Goal: Transaction & Acquisition: Purchase product/service

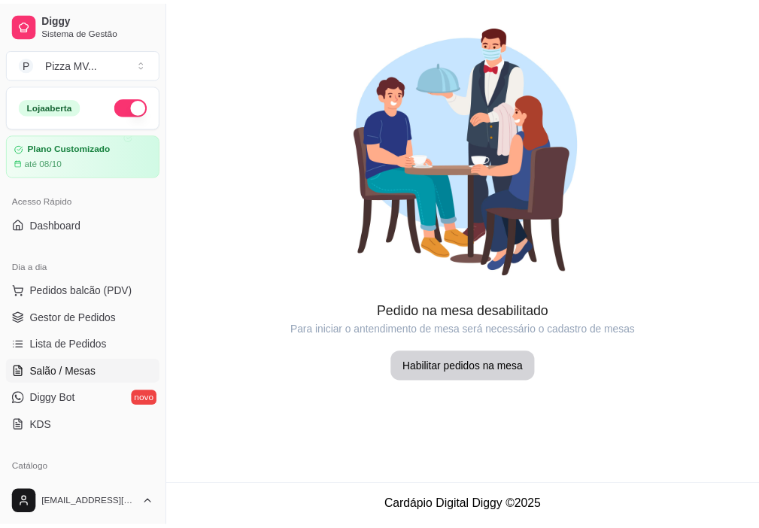
scroll to position [75, 0]
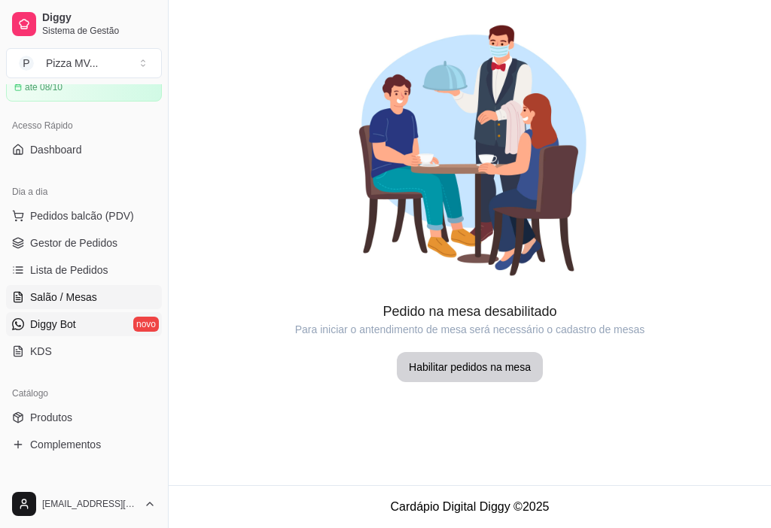
click at [105, 317] on link "Diggy Bot novo" at bounding box center [84, 324] width 156 height 24
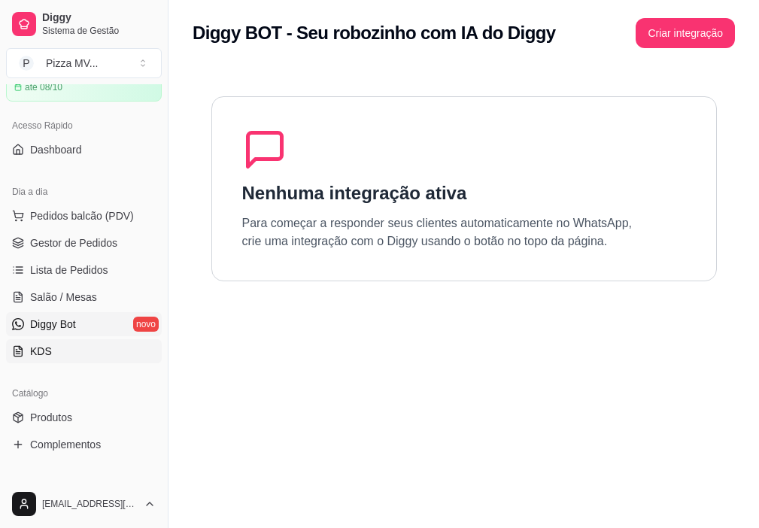
click at [87, 349] on link "KDS" at bounding box center [84, 351] width 156 height 24
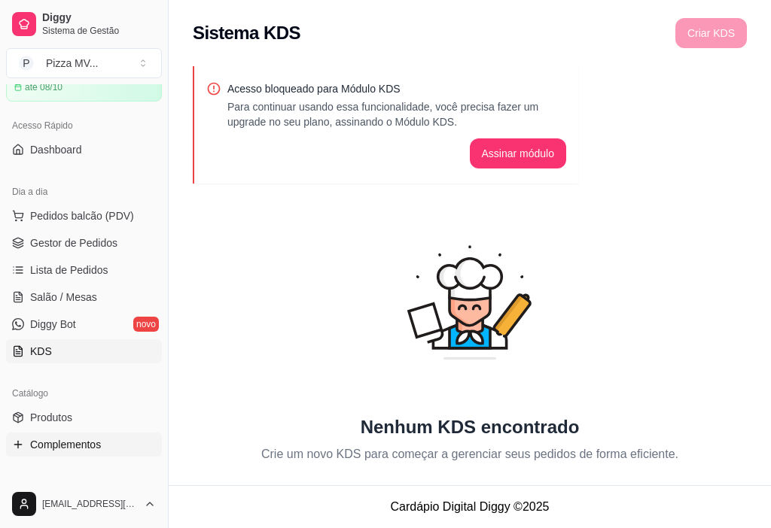
click at [100, 445] on span "Complementos" at bounding box center [65, 444] width 71 height 15
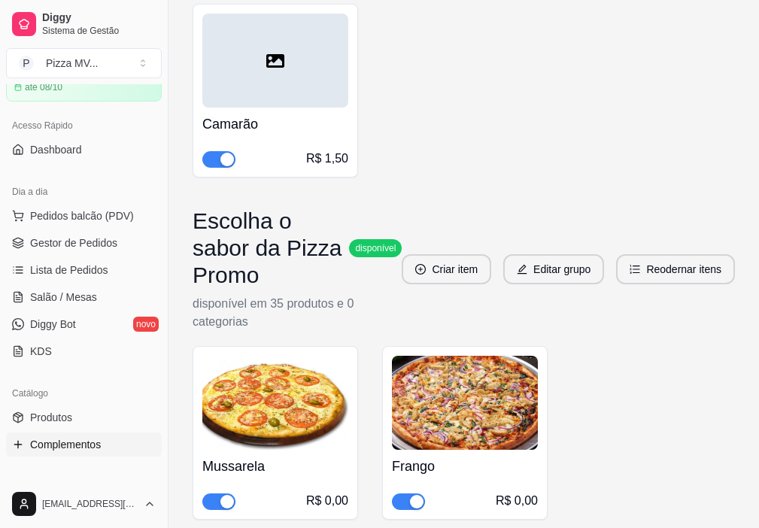
scroll to position [3257, 0]
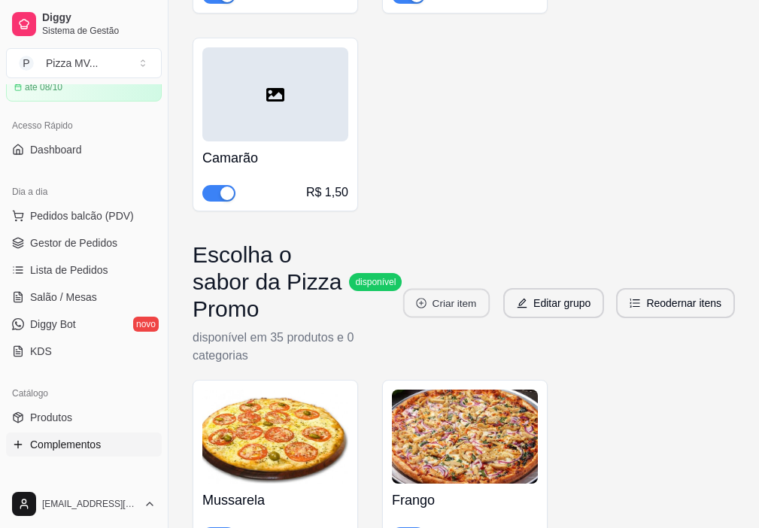
click at [461, 289] on button "Criar item" at bounding box center [446, 303] width 87 height 29
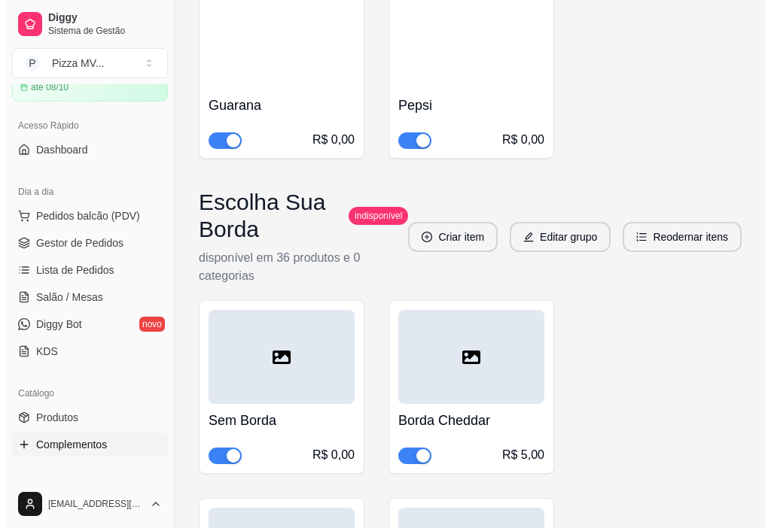
scroll to position [4386, 0]
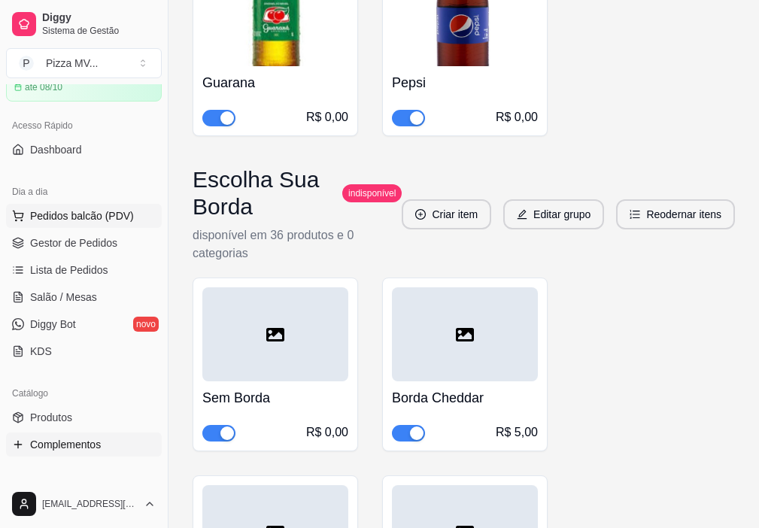
click at [121, 215] on span "Pedidos balcão (PDV)" at bounding box center [82, 215] width 104 height 15
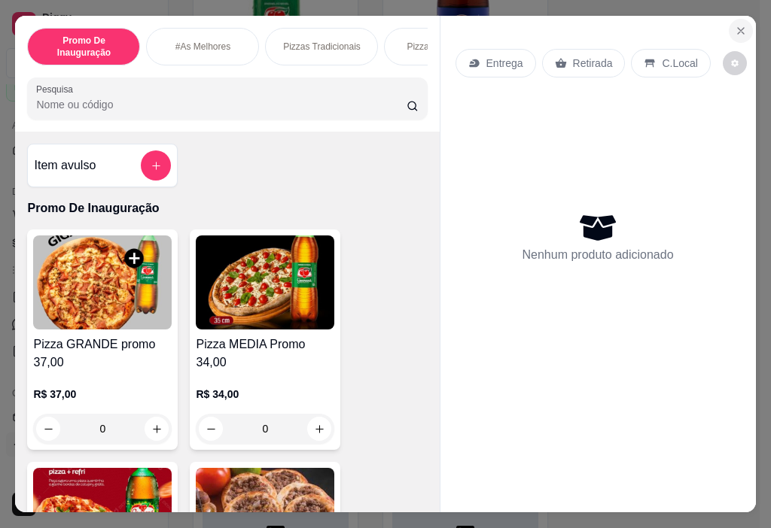
click at [738, 27] on icon "Close" at bounding box center [740, 31] width 12 height 12
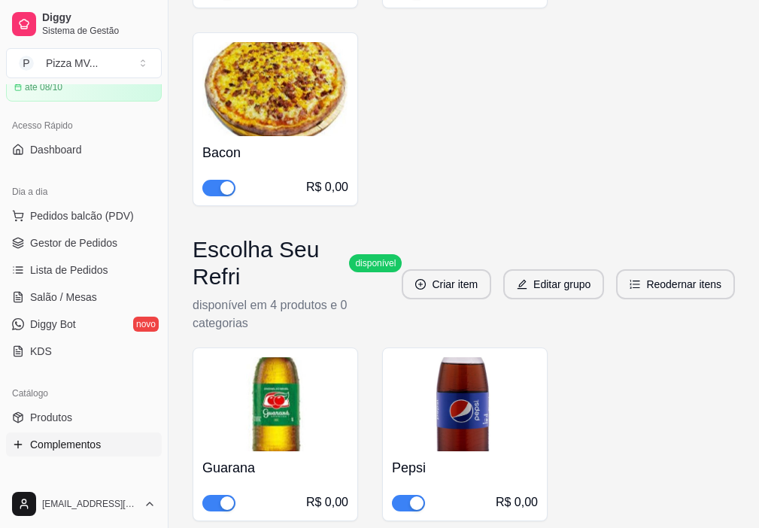
scroll to position [3976, 0]
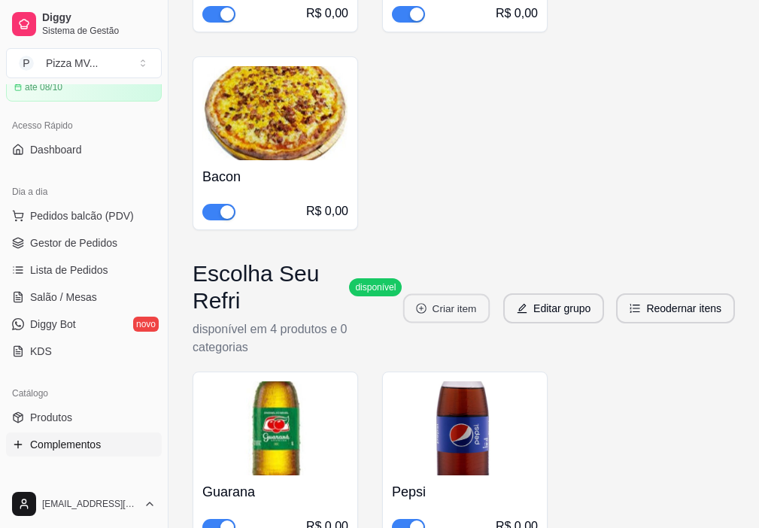
click at [447, 294] on button "Criar item" at bounding box center [446, 308] width 87 height 29
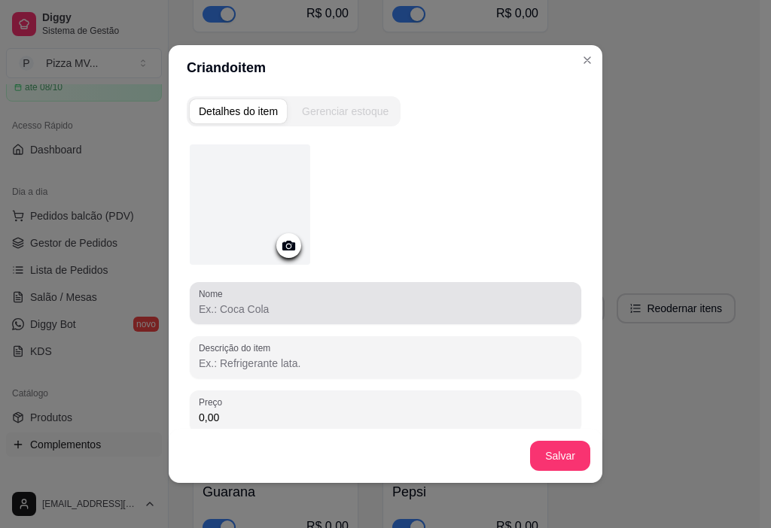
click at [321, 314] on input "Nome" at bounding box center [385, 309] width 373 height 15
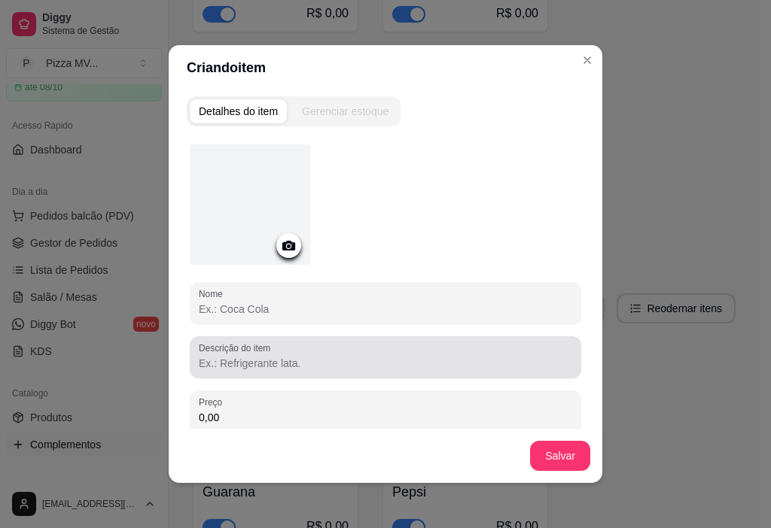
click at [337, 352] on div at bounding box center [385, 357] width 373 height 30
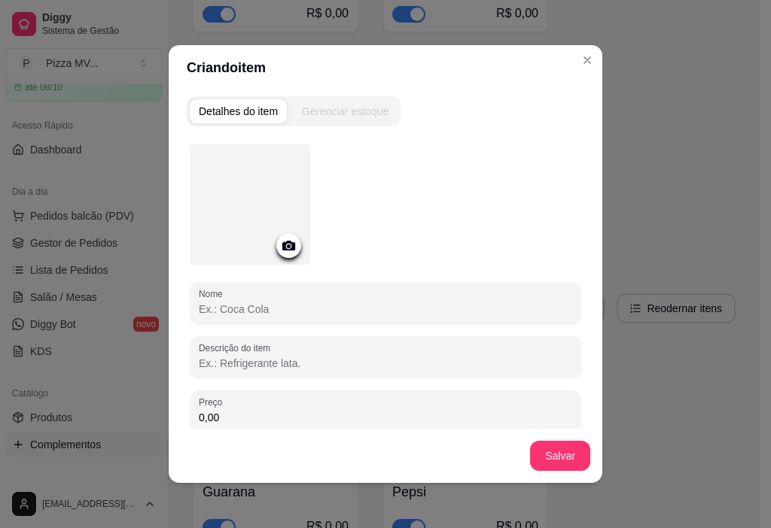
click at [323, 307] on input "Nome" at bounding box center [385, 309] width 373 height 15
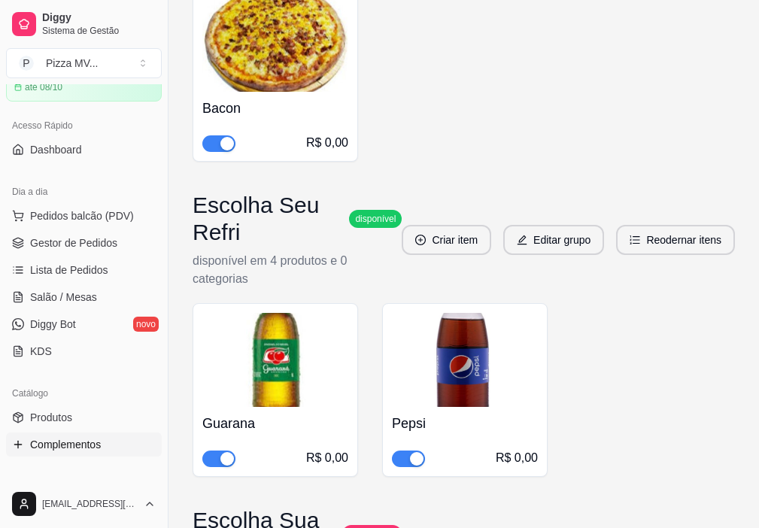
scroll to position [4009, 0]
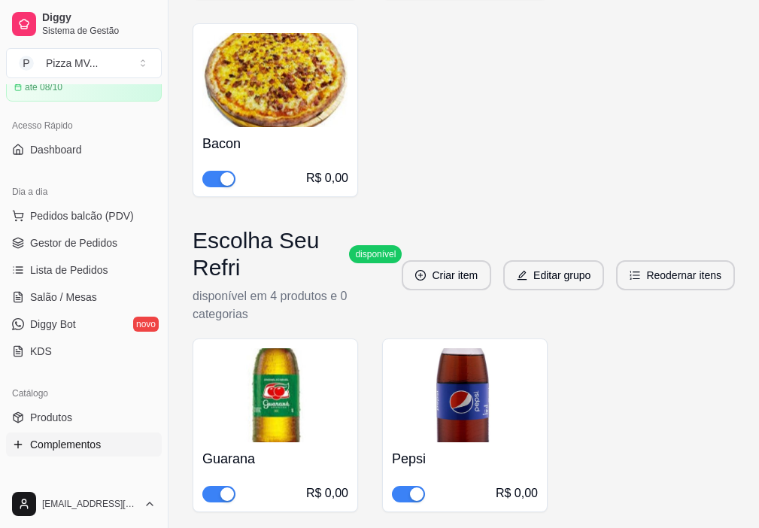
drag, startPoint x: 701, startPoint y: 396, endPoint x: 612, endPoint y: 415, distance: 91.7
click at [612, 415] on div "Guarana R$ 0,00 Pepsi R$ 0,00" at bounding box center [464, 426] width 543 height 174
click at [433, 261] on button "Criar item" at bounding box center [446, 275] width 87 height 29
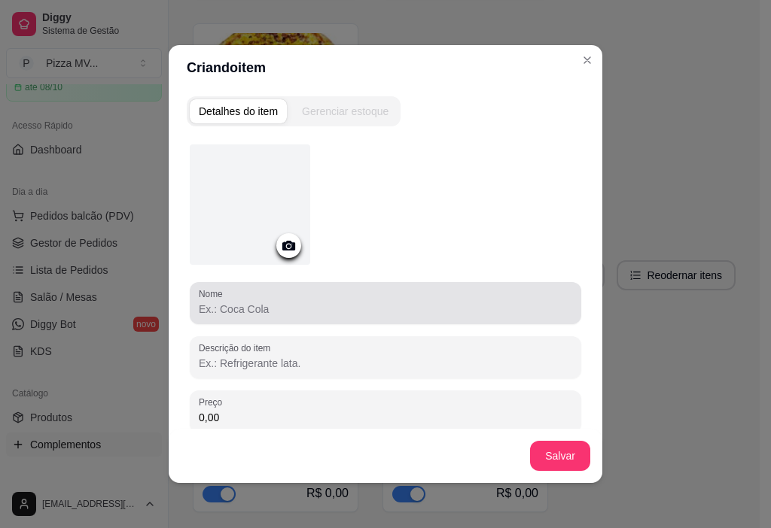
click at [305, 299] on div at bounding box center [385, 303] width 373 height 30
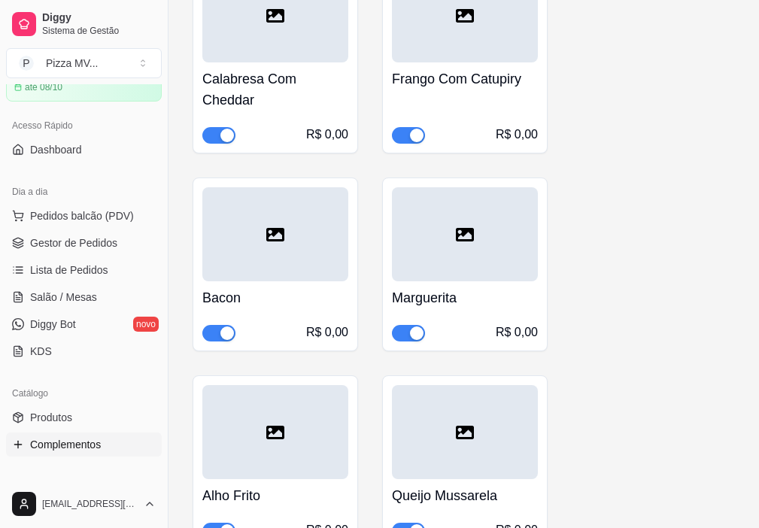
scroll to position [602, 0]
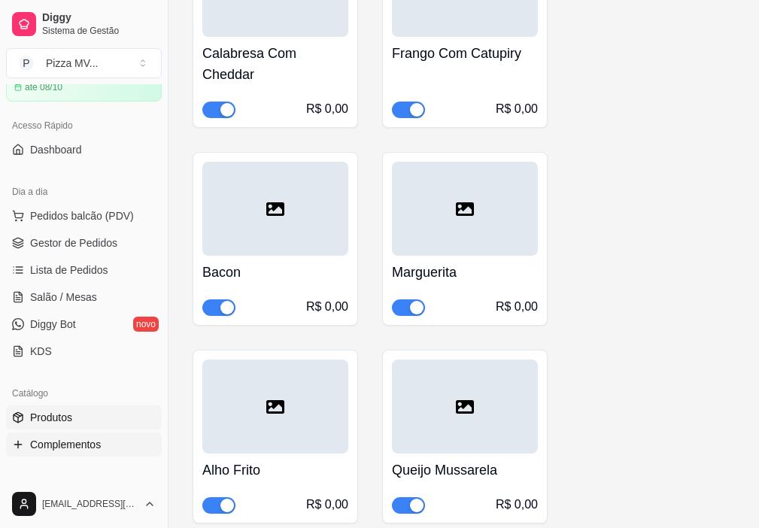
click at [133, 424] on link "Produtos" at bounding box center [84, 418] width 156 height 24
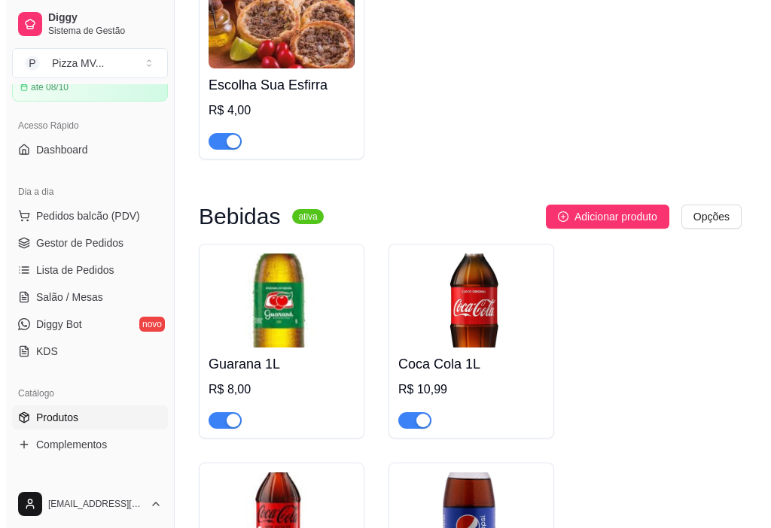
scroll to position [5537, 0]
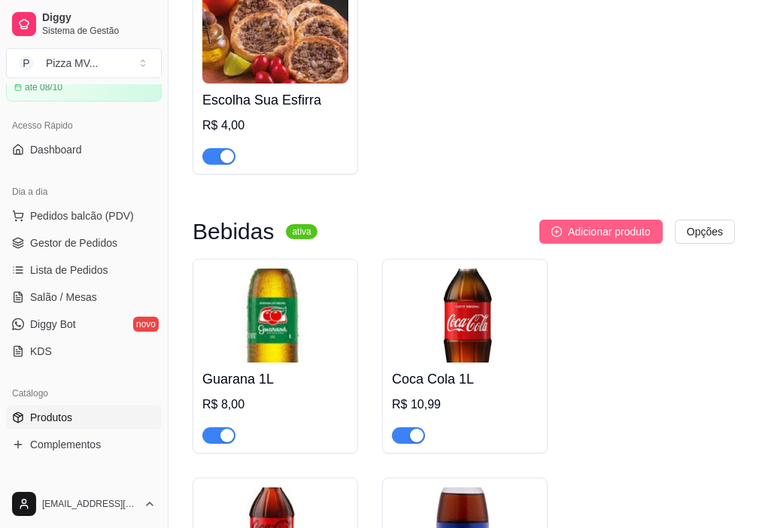
click at [620, 240] on span "Adicionar produto" at bounding box center [609, 231] width 83 height 17
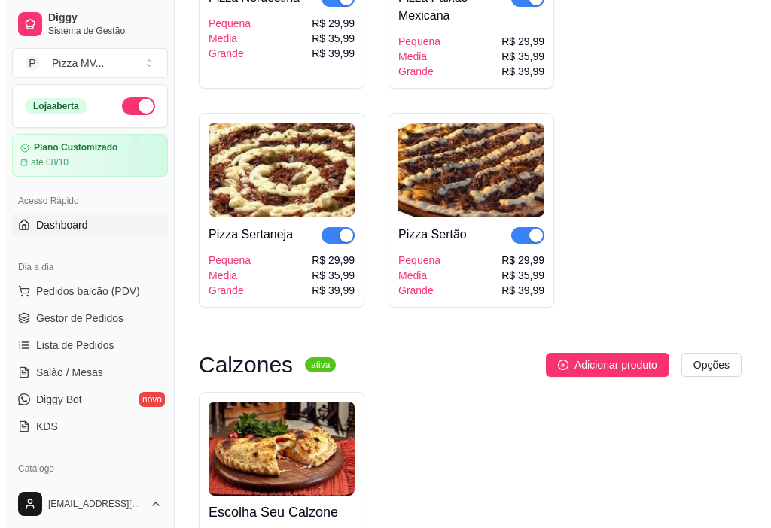
scroll to position [4190, 0]
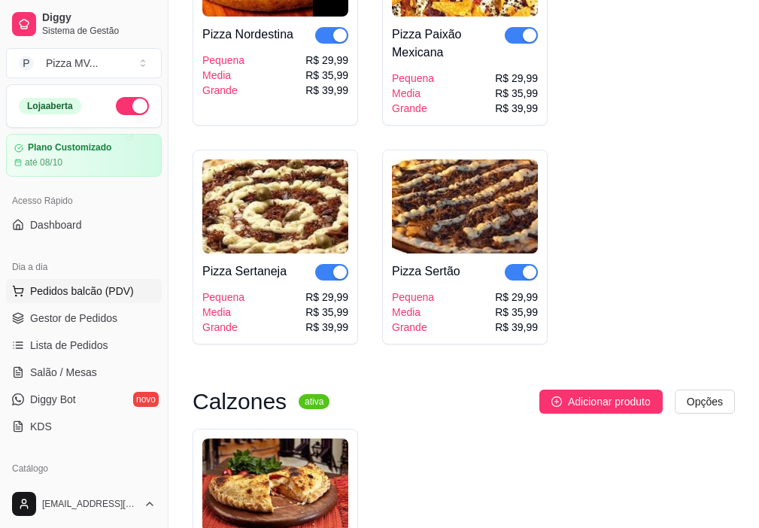
click at [117, 281] on button "Pedidos balcão (PDV)" at bounding box center [84, 291] width 156 height 24
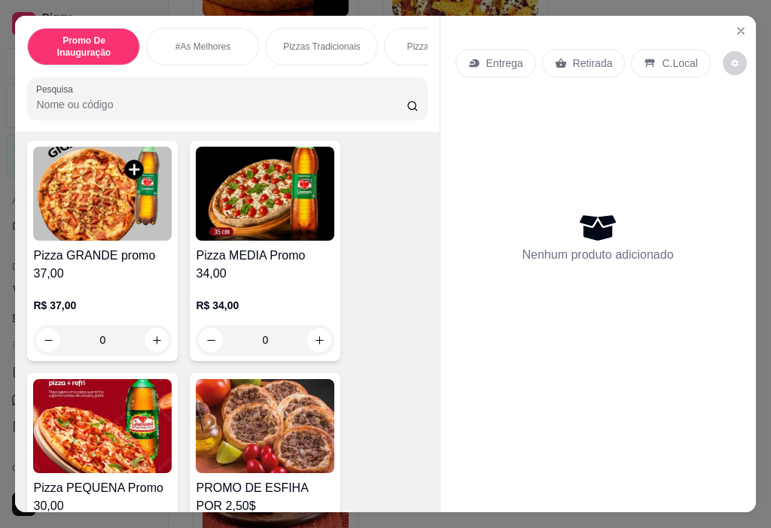
scroll to position [226, 0]
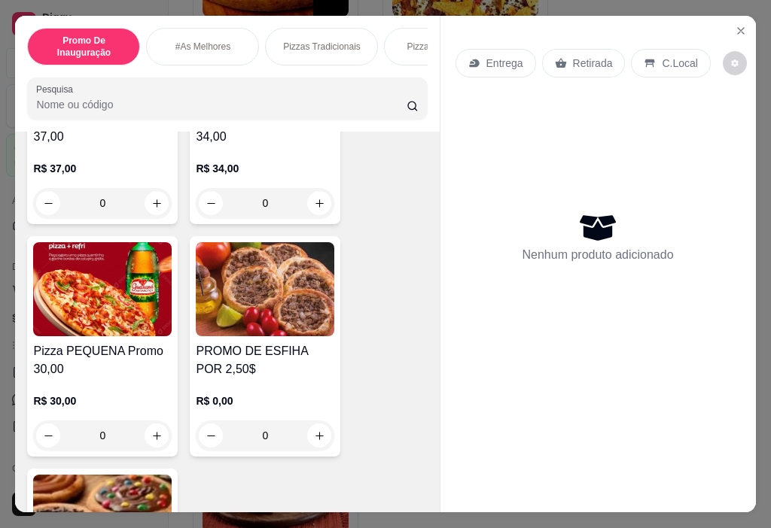
click at [153, 439] on div "0" at bounding box center [102, 436] width 138 height 30
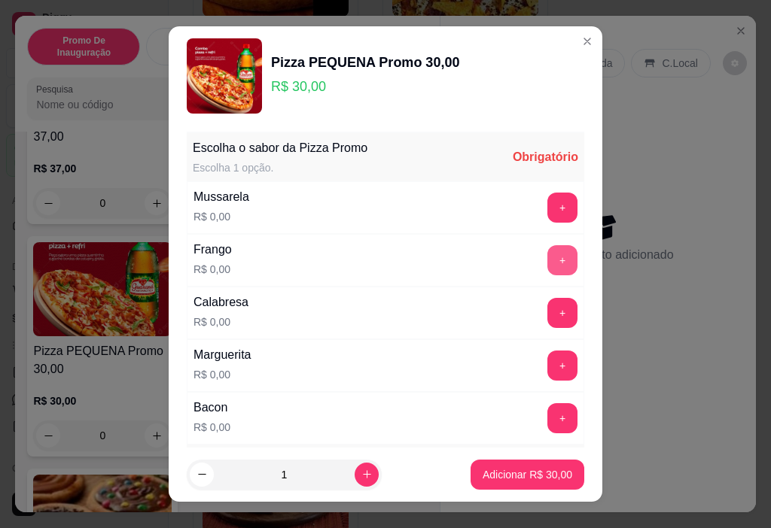
click at [547, 254] on button "+" at bounding box center [562, 260] width 30 height 30
click at [548, 258] on button "+" at bounding box center [562, 260] width 29 height 29
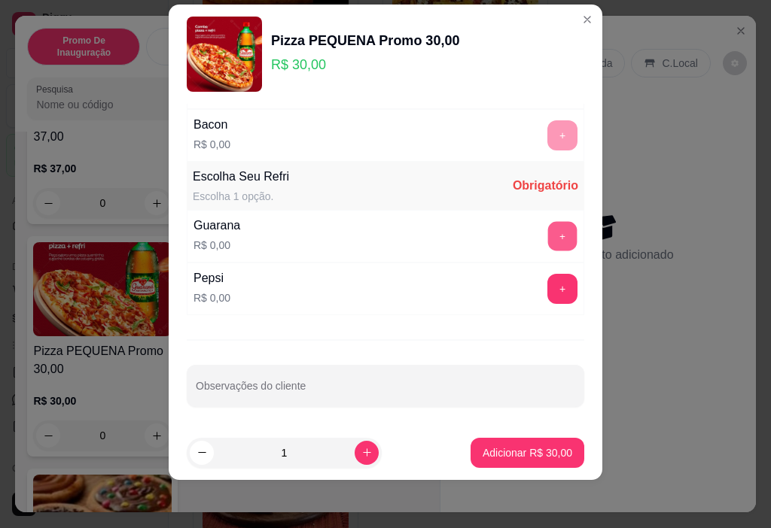
click at [540, 258] on div "Guarana R$ 0,00 +" at bounding box center [385, 236] width 397 height 53
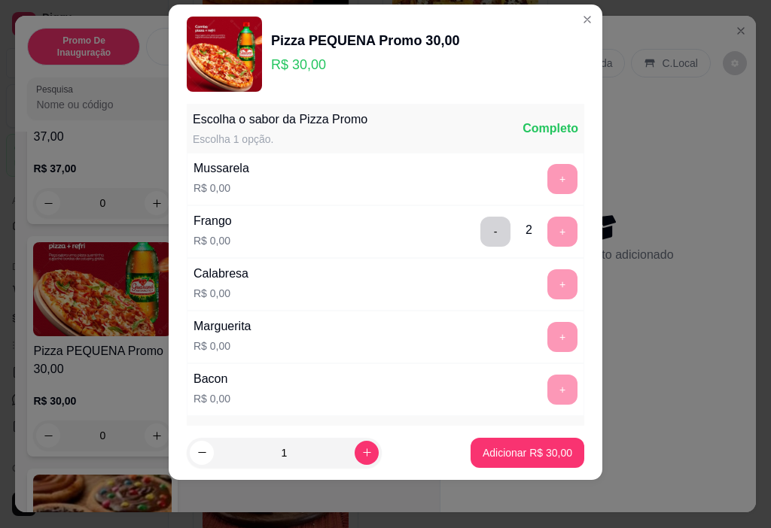
scroll to position [0, 0]
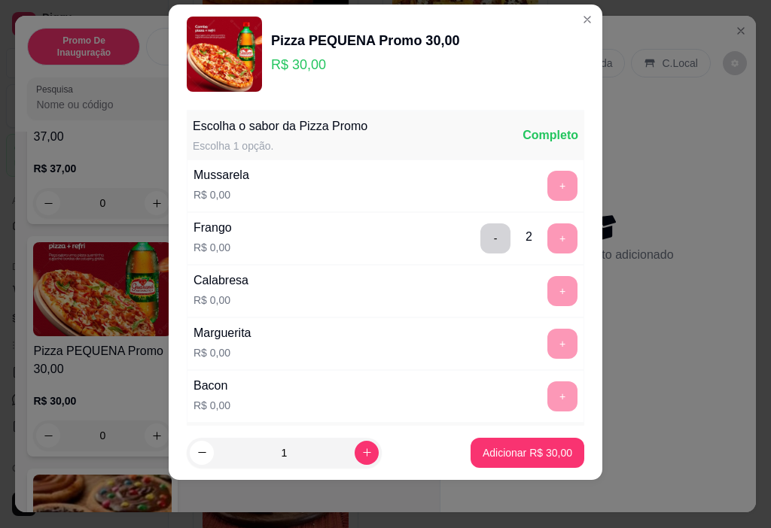
click at [527, 242] on div "- 2 +" at bounding box center [528, 238] width 109 height 30
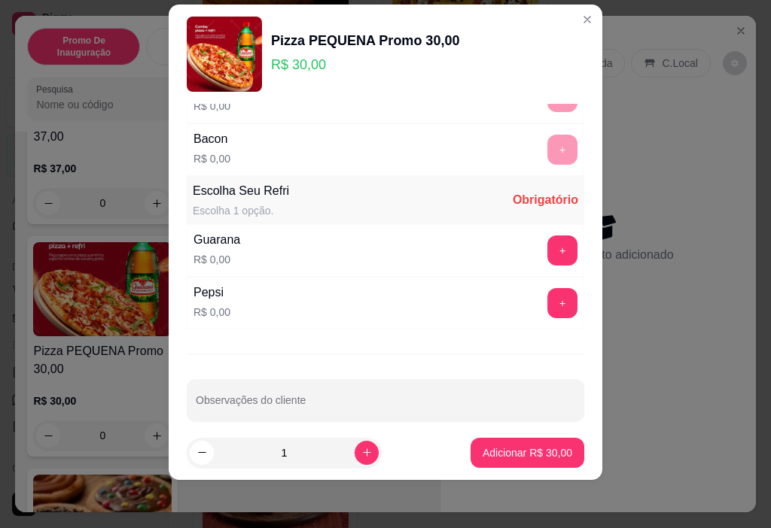
scroll to position [263, 0]
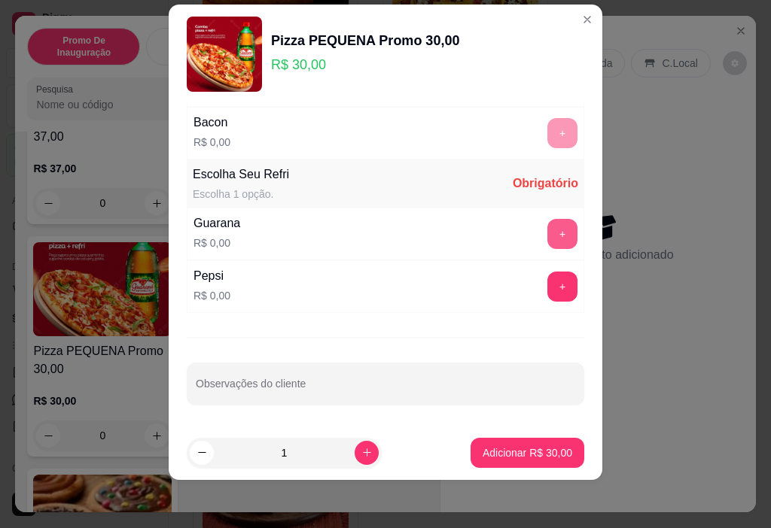
click at [547, 233] on button "+" at bounding box center [562, 234] width 30 height 30
click at [548, 233] on button "+" at bounding box center [562, 234] width 29 height 29
click at [547, 233] on button "+" at bounding box center [562, 234] width 30 height 30
click at [548, 283] on button "+" at bounding box center [562, 286] width 29 height 29
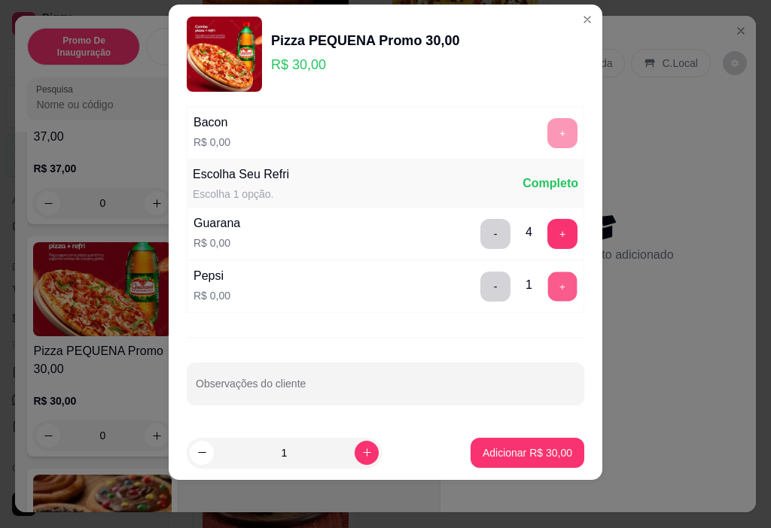
click at [548, 283] on button "+" at bounding box center [562, 286] width 29 height 29
click at [547, 283] on button "+" at bounding box center [562, 287] width 30 height 30
click at [548, 283] on button "+" at bounding box center [562, 286] width 29 height 29
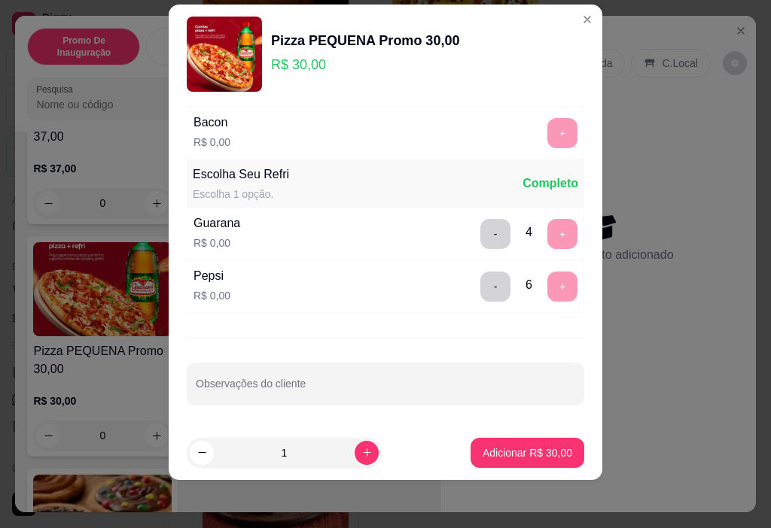
click at [536, 283] on div "- 6 +" at bounding box center [528, 287] width 109 height 30
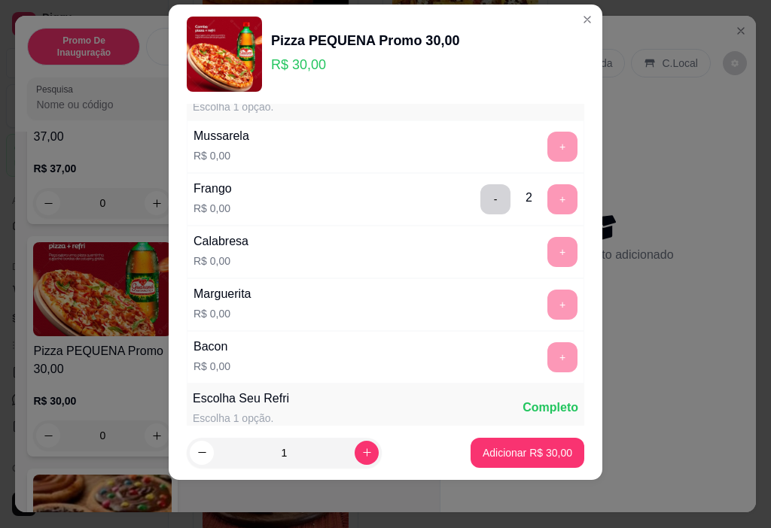
scroll to position [0, 0]
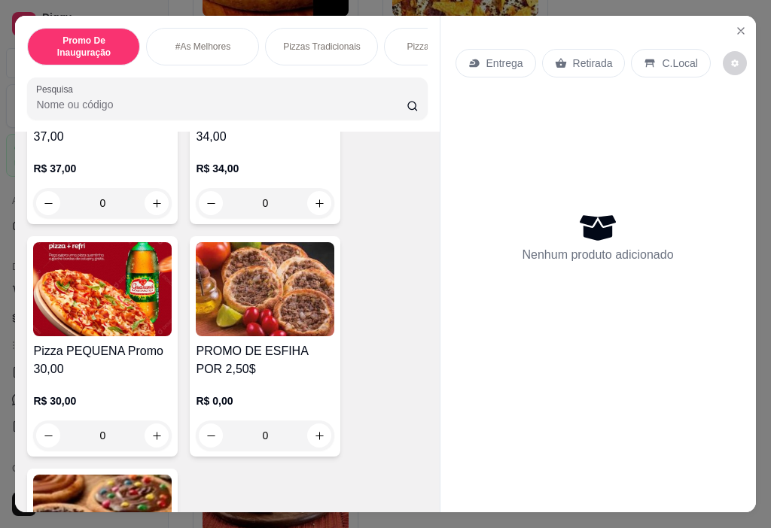
click at [513, 73] on div "Entrega Retirada C.Local" at bounding box center [597, 63] width 285 height 53
click at [494, 56] on p "Entrega" at bounding box center [504, 63] width 37 height 15
click at [650, 57] on div "C.Local" at bounding box center [670, 63] width 79 height 29
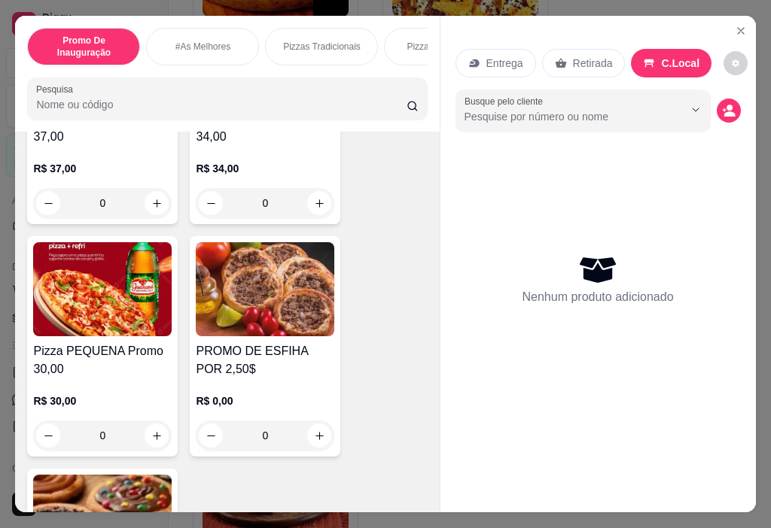
click at [491, 62] on p "Entrega" at bounding box center [504, 63] width 37 height 15
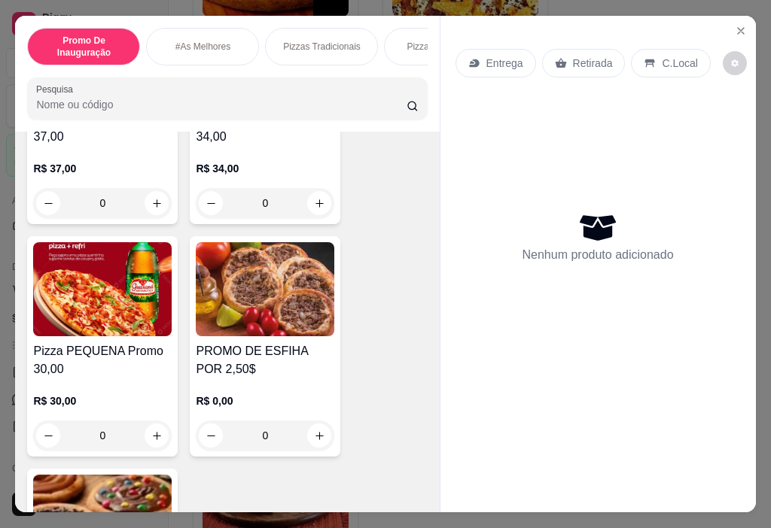
click at [139, 366] on h4 "Pizza PEQUENA Promo 30,00" at bounding box center [102, 360] width 138 height 36
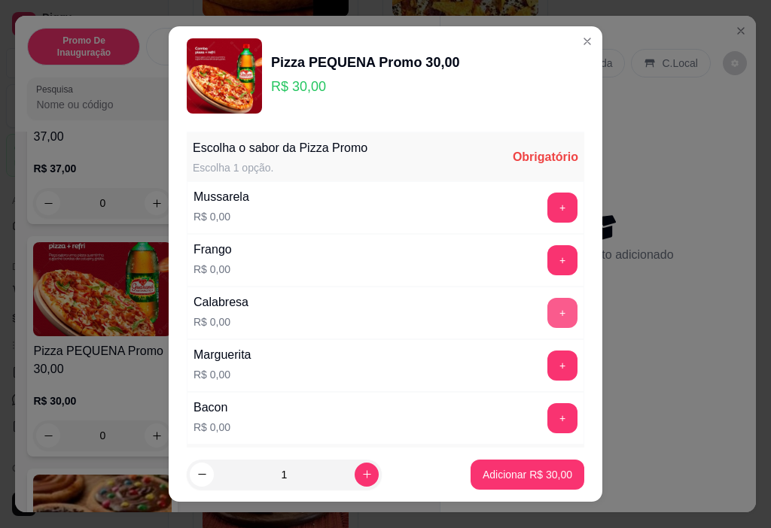
click at [547, 309] on button "+" at bounding box center [562, 313] width 30 height 30
click at [548, 208] on button "+" at bounding box center [562, 207] width 29 height 29
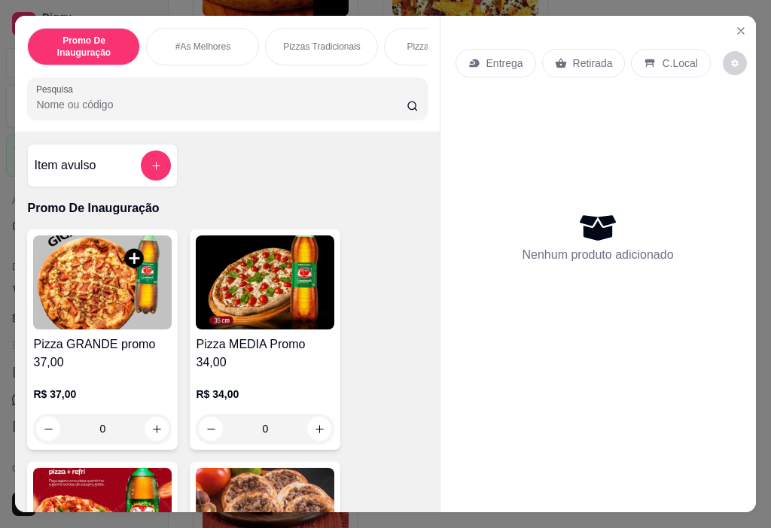
click at [126, 347] on h4 "Pizza GRANDE promo 37,00" at bounding box center [102, 354] width 138 height 36
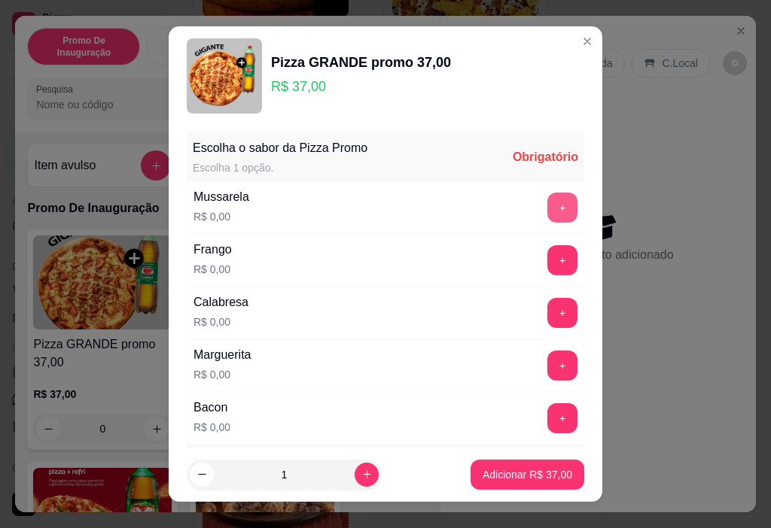
click at [547, 205] on button "+" at bounding box center [562, 208] width 30 height 30
click at [547, 309] on button "+" at bounding box center [562, 313] width 30 height 30
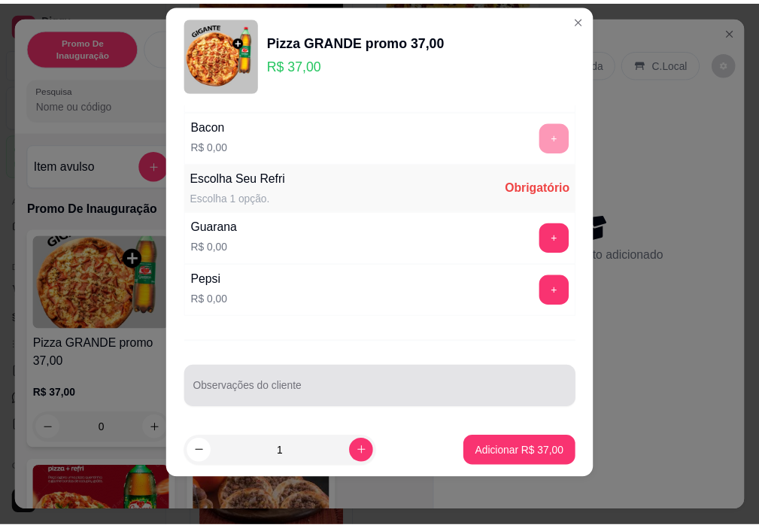
scroll to position [263, 0]
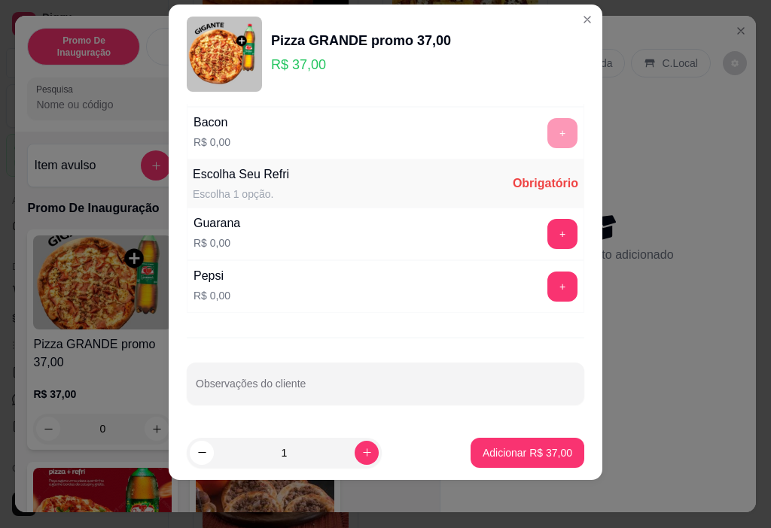
click at [316, 229] on div "Guarana R$ 0,00 +" at bounding box center [385, 234] width 397 height 53
click at [548, 236] on button "+" at bounding box center [562, 234] width 29 height 29
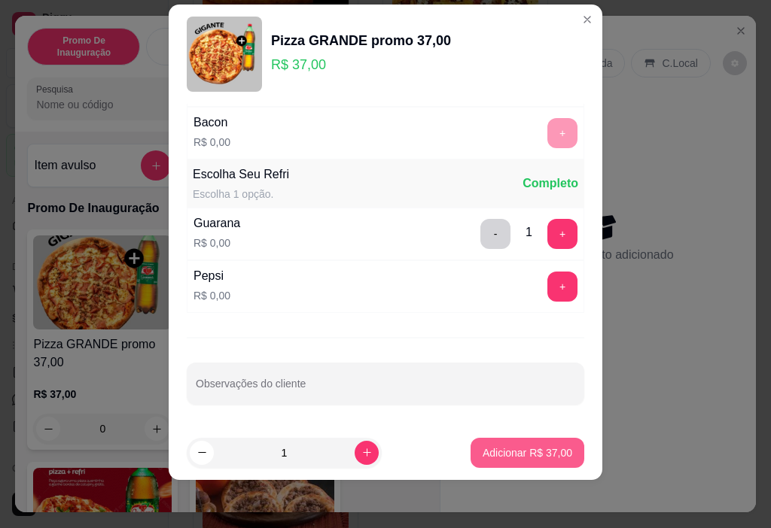
click at [516, 451] on p "Adicionar R$ 37,00" at bounding box center [527, 452] width 90 height 15
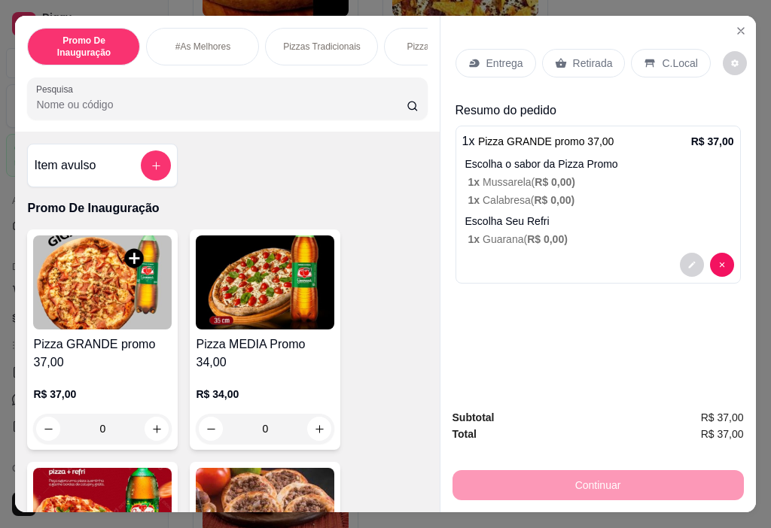
click at [472, 57] on icon at bounding box center [474, 63] width 12 height 12
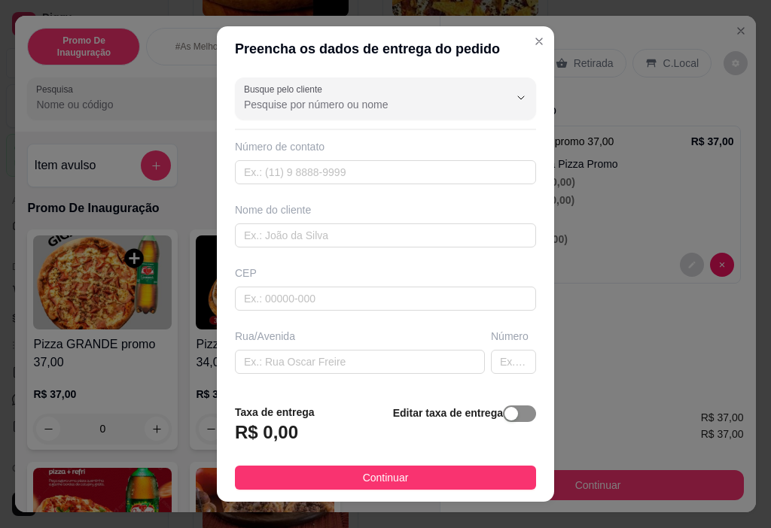
click at [506, 416] on span "button" at bounding box center [519, 414] width 33 height 17
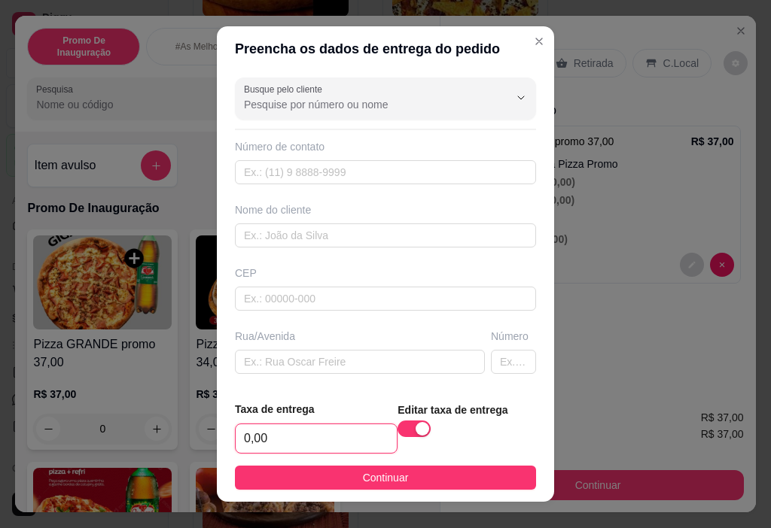
drag, startPoint x: 337, startPoint y: 433, endPoint x: 770, endPoint y: 467, distance: 434.0
click at [339, 432] on input "0,00" at bounding box center [316, 438] width 161 height 29
type input "7,00"
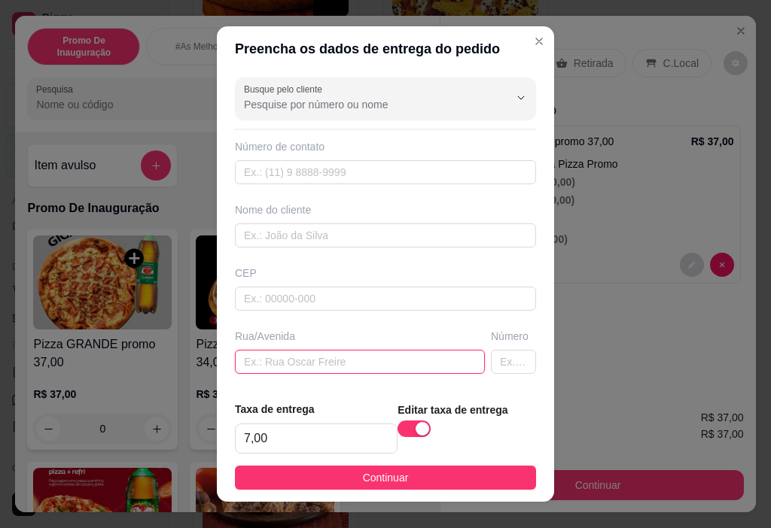
click at [299, 358] on input "text" at bounding box center [360, 362] width 250 height 24
paste input "[STREET_ADDRESS][PERSON_NAME]"
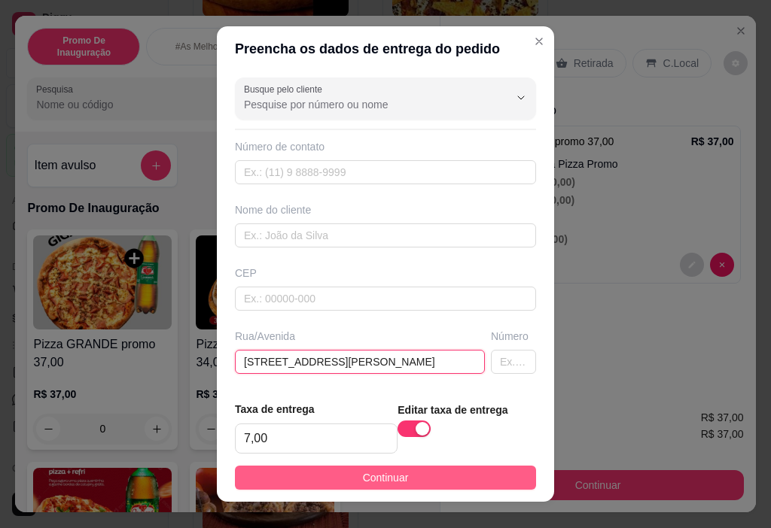
type input "[STREET_ADDRESS][PERSON_NAME]"
click at [400, 475] on button "Continuar" at bounding box center [385, 478] width 301 height 24
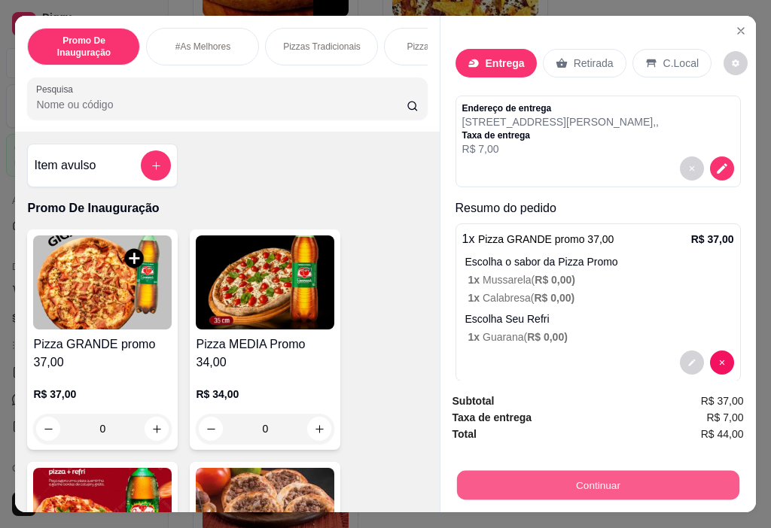
click at [565, 479] on button "Continuar" at bounding box center [597, 485] width 282 height 29
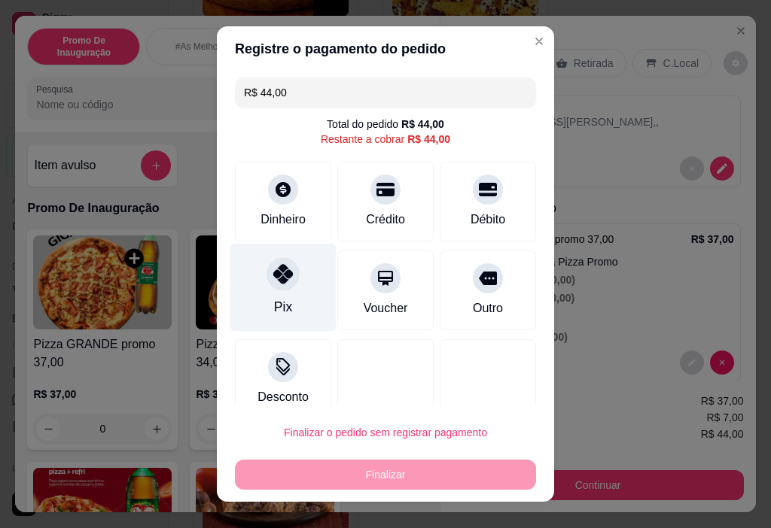
click at [283, 284] on div at bounding box center [282, 274] width 33 height 33
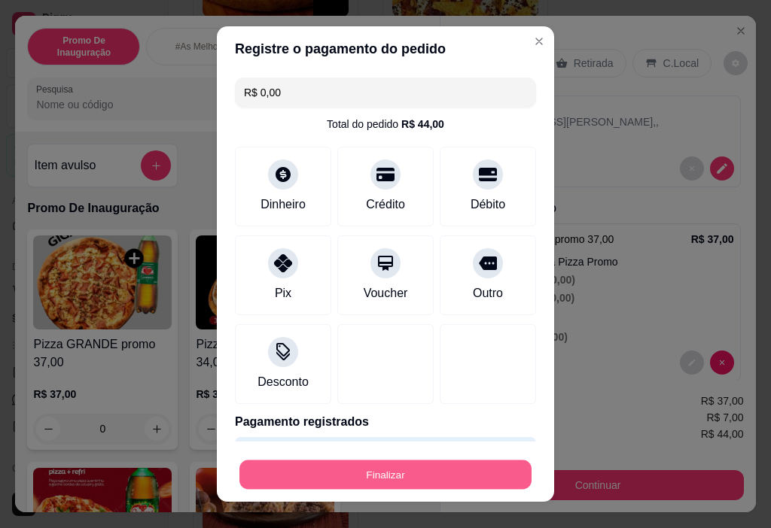
click at [324, 464] on button "Finalizar" at bounding box center [385, 475] width 292 height 29
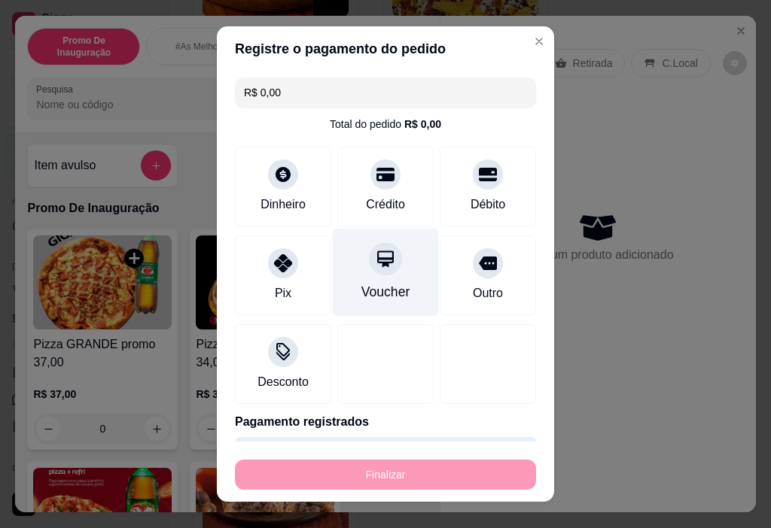
type input "-R$ 44,00"
